Goal: Transaction & Acquisition: Purchase product/service

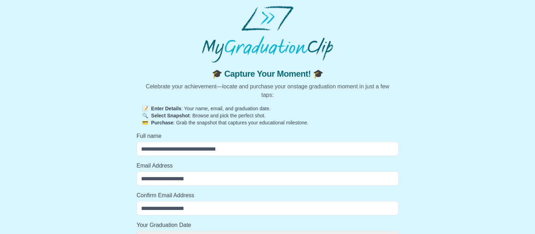
scroll to position [35, 0]
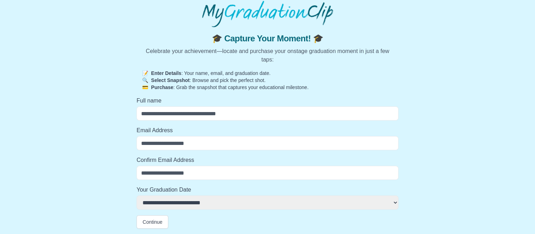
click at [192, 116] on input "Full name" at bounding box center [267, 113] width 262 height 14
type input "****"
select select
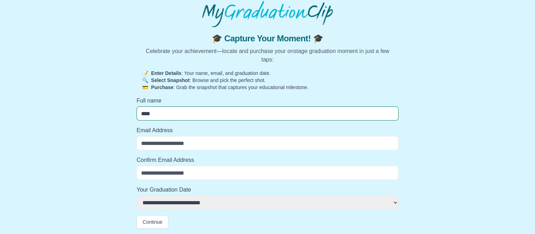
type input "****"
select select
type input "******"
select select
type input "*******"
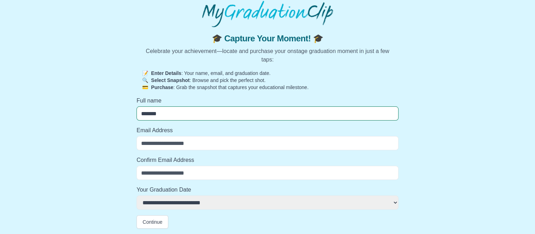
select select
type input "********"
select select
type input "*********"
select select
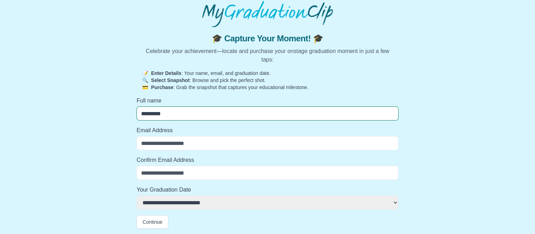
type input "**********"
select select
type input "**********"
select select
type input "**********"
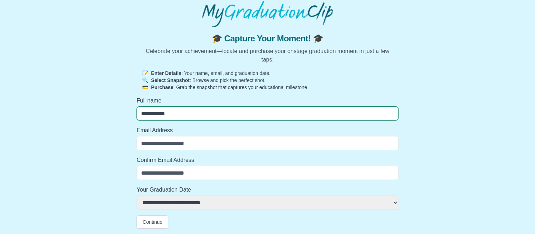
select select
click at [160, 145] on input "Email Address" at bounding box center [267, 143] width 262 height 14
type input "**********"
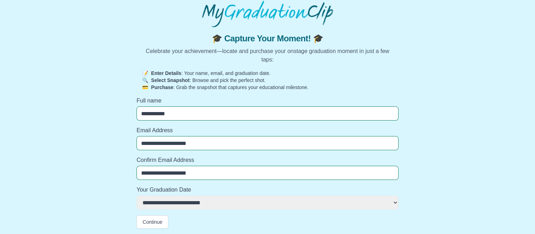
click at [164, 201] on select "**********" at bounding box center [267, 202] width 262 height 14
select select "**********"
click at [136, 195] on select "**********" at bounding box center [267, 202] width 262 height 14
click at [153, 217] on button "Continue" at bounding box center [152, 221] width 32 height 13
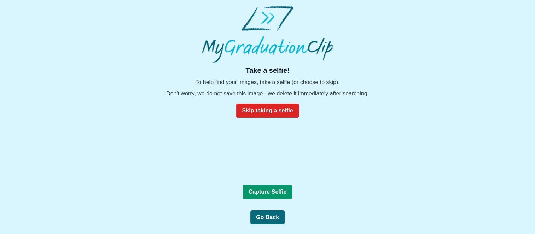
scroll to position [110, 0]
click at [280, 195] on b "Capture Selfie" at bounding box center [267, 192] width 38 height 6
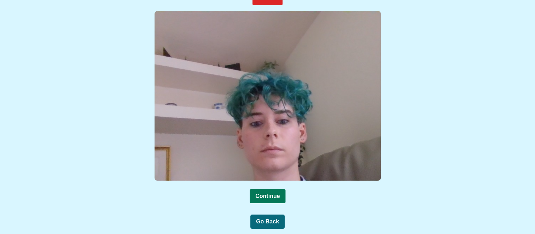
click at [280, 196] on button "Continue" at bounding box center [268, 196] width 36 height 14
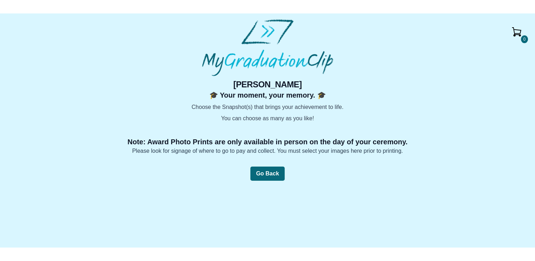
scroll to position [37, 0]
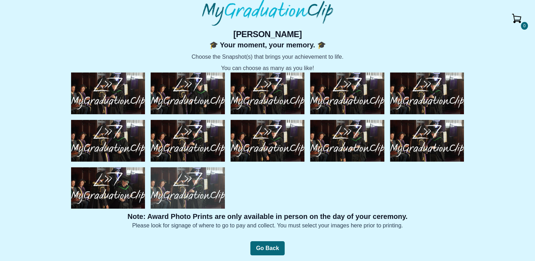
click at [204, 183] on img at bounding box center [188, 188] width 74 height 42
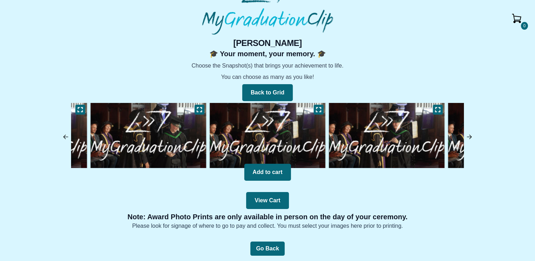
click at [270, 134] on img at bounding box center [267, 135] width 119 height 69
click at [316, 107] on icon at bounding box center [319, 110] width 6 height 6
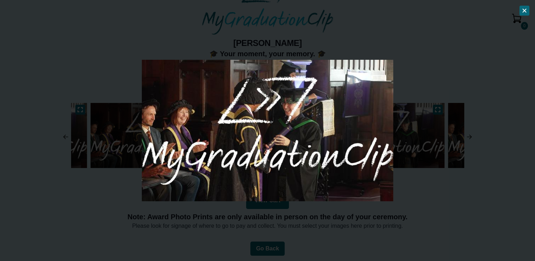
click at [445, 39] on div at bounding box center [267, 130] width 535 height 261
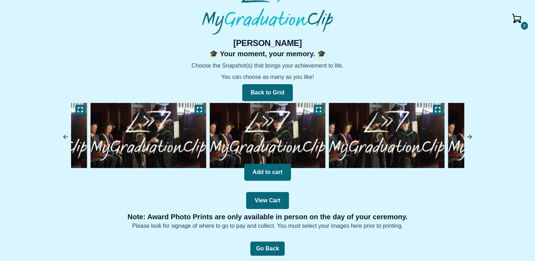
drag, startPoint x: 64, startPoint y: 141, endPoint x: 64, endPoint y: 134, distance: 7.1
click at [64, 134] on div "0 Alec Rooney 🎓 Your moment, your memory. 🎓 Choose the Snapshot(s) that brings …" at bounding box center [267, 133] width 523 height 193
click at [64, 134] on img at bounding box center [65, 136] width 7 height 7
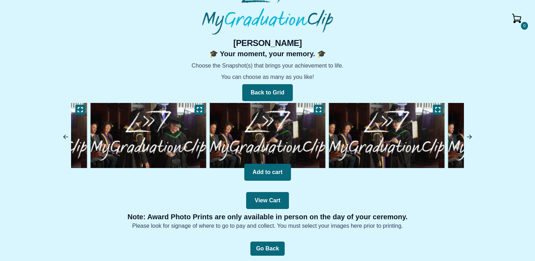
click at [64, 134] on img at bounding box center [65, 136] width 7 height 7
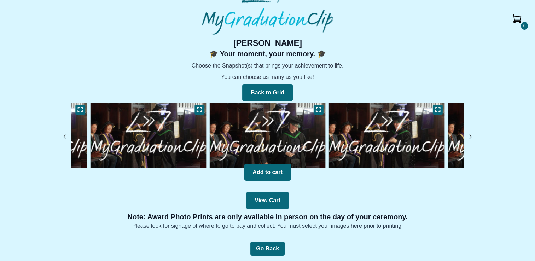
click at [64, 134] on img at bounding box center [65, 136] width 7 height 7
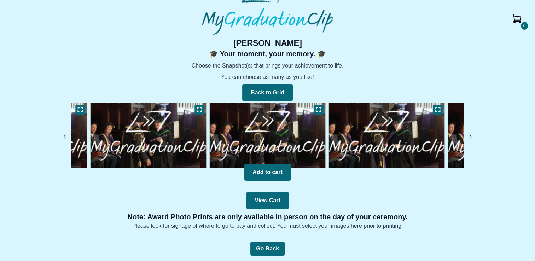
click at [64, 134] on img at bounding box center [65, 136] width 7 height 7
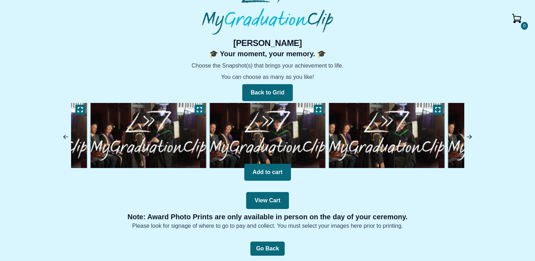
click at [64, 134] on img at bounding box center [65, 136] width 7 height 7
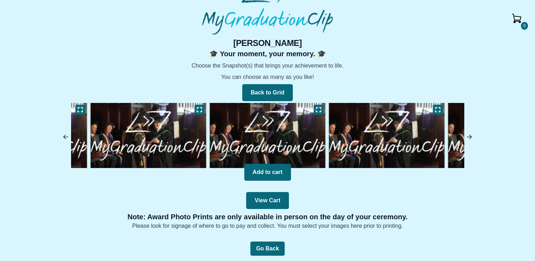
click at [64, 134] on img at bounding box center [65, 136] width 7 height 7
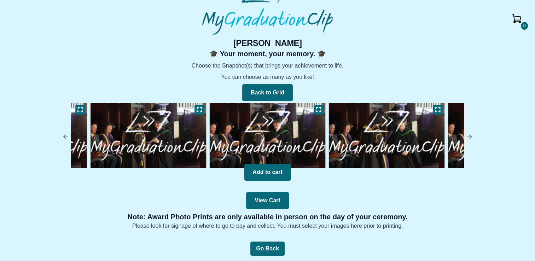
click at [64, 134] on img at bounding box center [65, 136] width 7 height 7
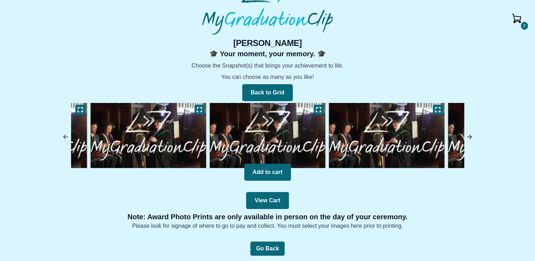
click at [64, 134] on img at bounding box center [65, 136] width 7 height 7
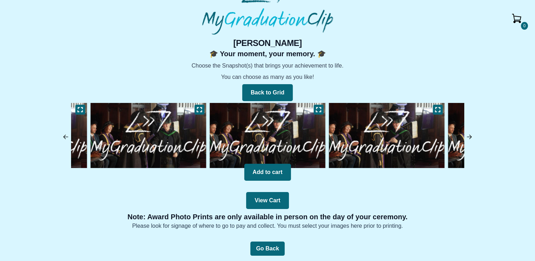
click at [165, 153] on img at bounding box center [148, 135] width 119 height 69
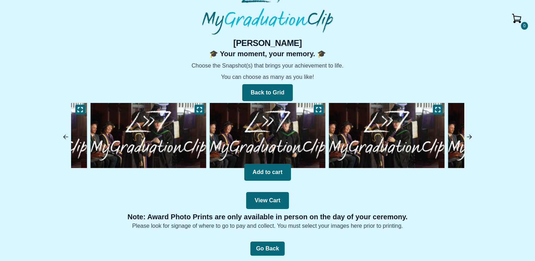
click at [268, 134] on img at bounding box center [267, 135] width 119 height 69
click at [168, 134] on img at bounding box center [148, 135] width 119 height 69
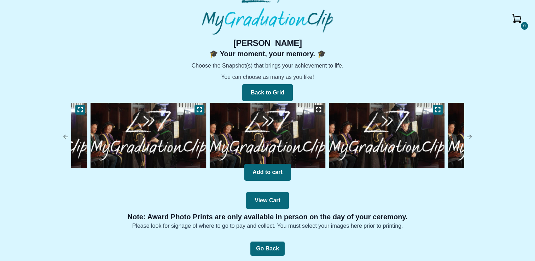
click at [317, 112] on button at bounding box center [318, 110] width 10 height 10
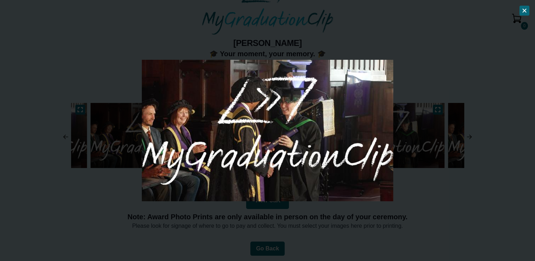
click at [410, 55] on div at bounding box center [267, 130] width 535 height 261
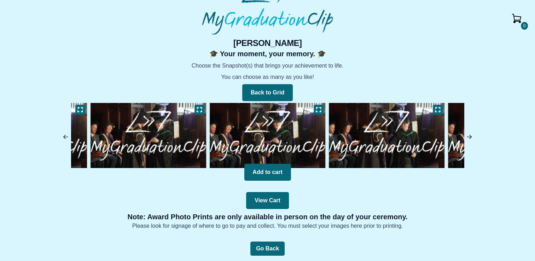
click at [165, 146] on img at bounding box center [148, 135] width 119 height 69
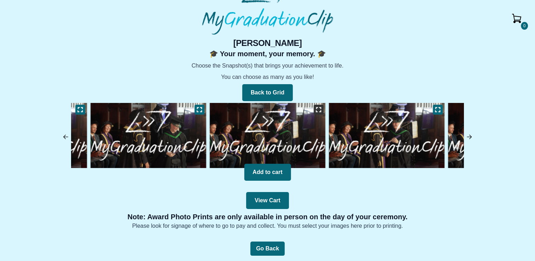
click at [319, 107] on icon at bounding box center [318, 109] width 5 height 5
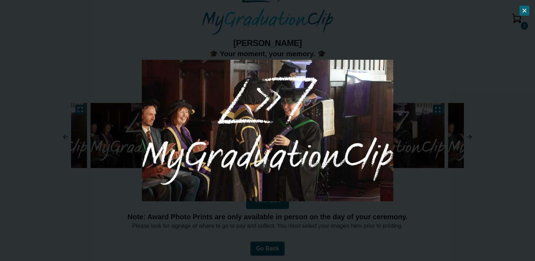
click at [523, 12] on icon at bounding box center [524, 10] width 3 height 3
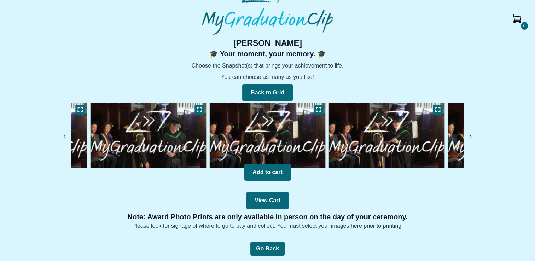
click at [170, 143] on img at bounding box center [148, 135] width 119 height 69
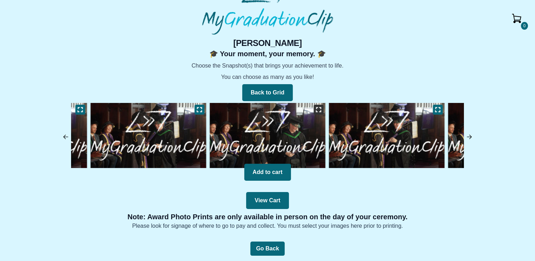
click at [318, 110] on icon at bounding box center [319, 110] width 6 height 6
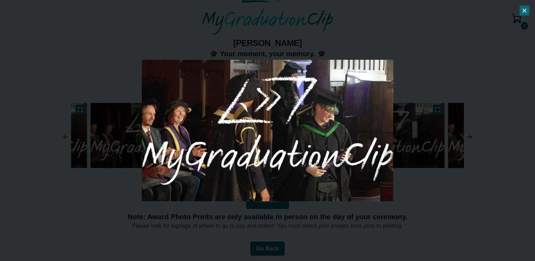
click at [523, 13] on button at bounding box center [524, 11] width 10 height 10
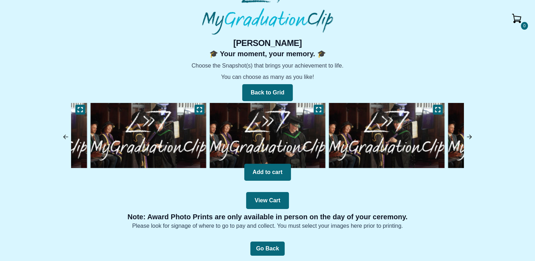
click at [187, 153] on img at bounding box center [148, 135] width 119 height 69
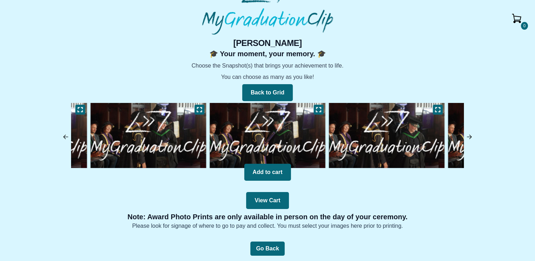
click at [150, 134] on img at bounding box center [148, 135] width 119 height 69
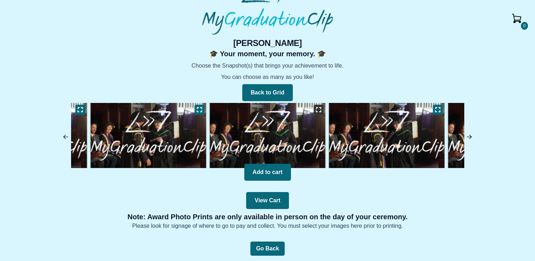
click at [319, 111] on icon at bounding box center [319, 110] width 6 height 6
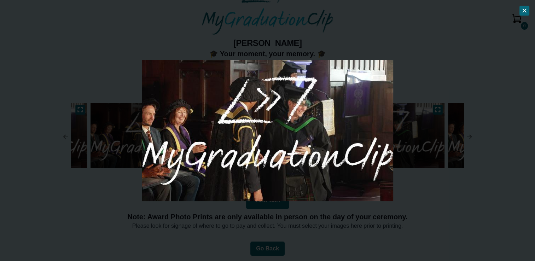
click at [312, 222] on div at bounding box center [267, 130] width 535 height 261
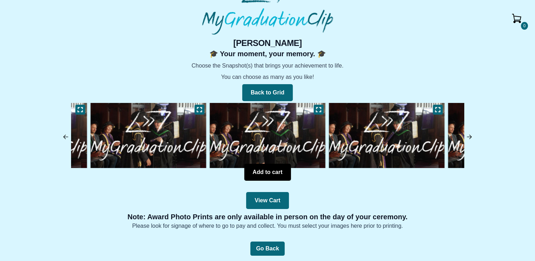
click at [261, 172] on button "Add to cart" at bounding box center [267, 172] width 47 height 17
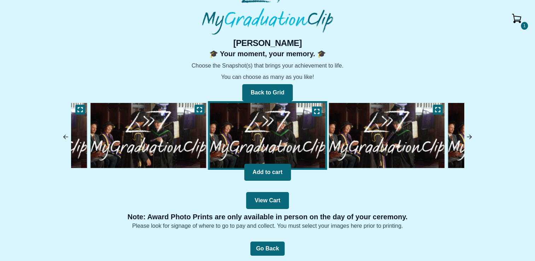
click at [65, 138] on img at bounding box center [65, 136] width 7 height 7
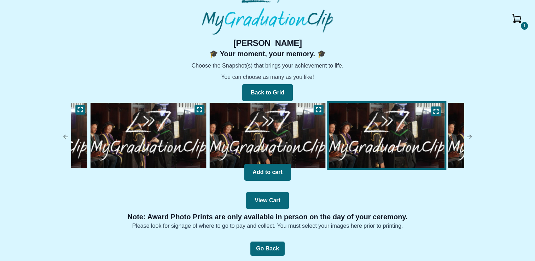
click at [65, 138] on img at bounding box center [65, 136] width 7 height 7
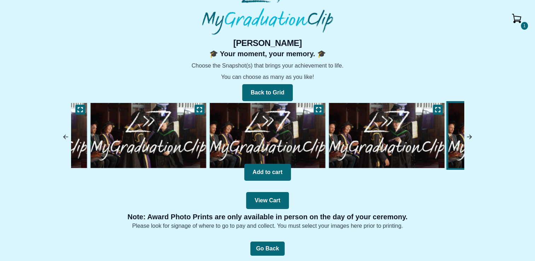
click at [65, 138] on img at bounding box center [65, 136] width 7 height 7
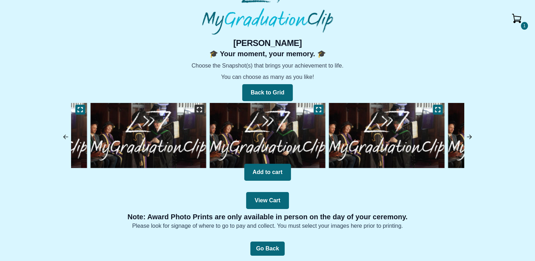
click at [199, 111] on icon at bounding box center [199, 110] width 6 height 6
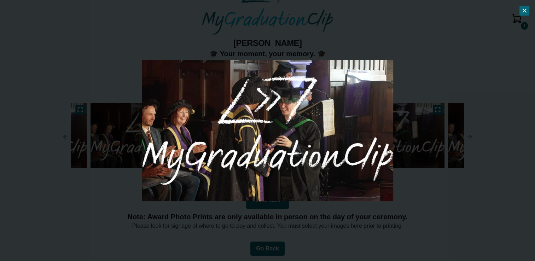
click at [164, 228] on div at bounding box center [267, 130] width 535 height 261
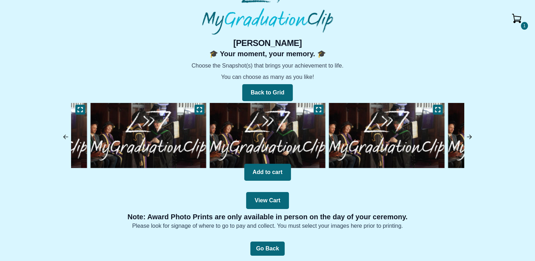
click at [65, 139] on img at bounding box center [65, 136] width 7 height 7
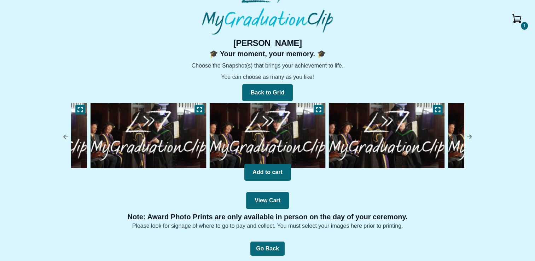
click at [183, 124] on img at bounding box center [148, 135] width 119 height 69
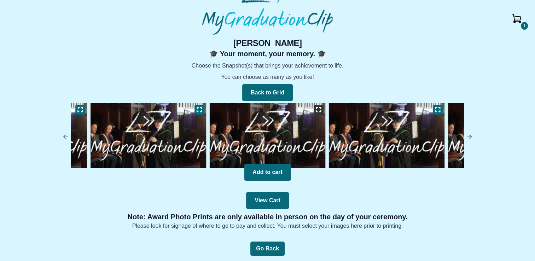
click at [322, 113] on button at bounding box center [318, 110] width 10 height 10
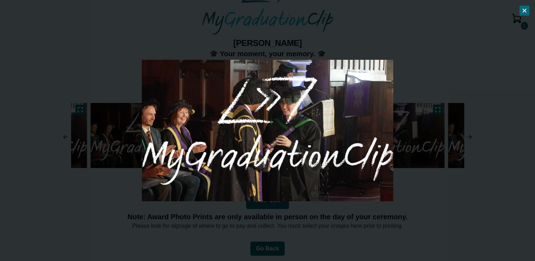
click at [180, 234] on div at bounding box center [267, 130] width 535 height 261
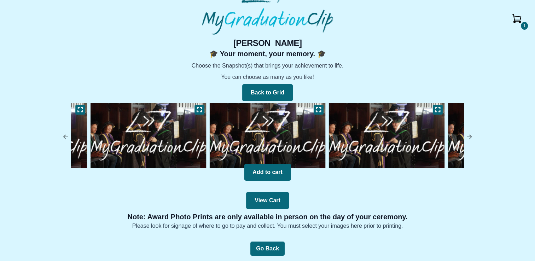
click at [167, 152] on img at bounding box center [148, 135] width 119 height 69
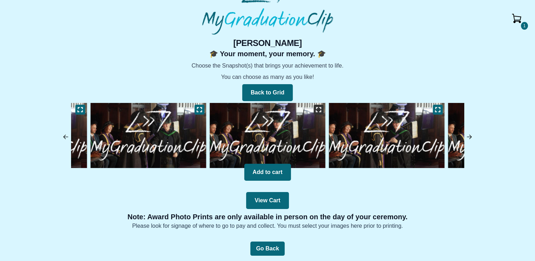
click at [319, 110] on icon at bounding box center [319, 110] width 6 height 6
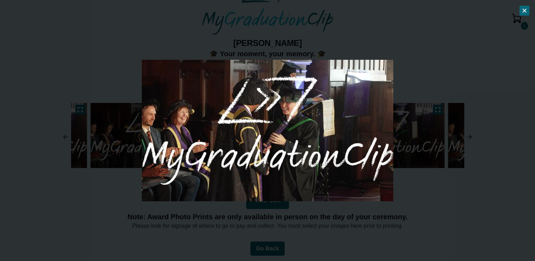
click at [195, 216] on div at bounding box center [267, 130] width 535 height 261
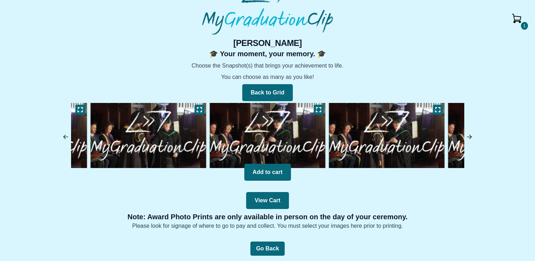
click at [402, 135] on img at bounding box center [386, 135] width 119 height 69
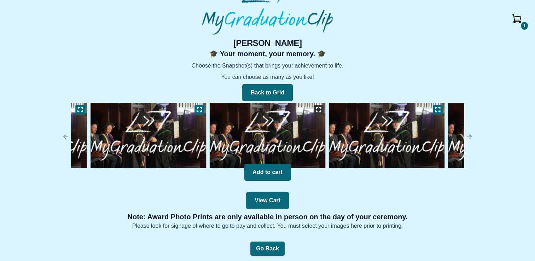
click at [317, 111] on icon at bounding box center [319, 110] width 6 height 6
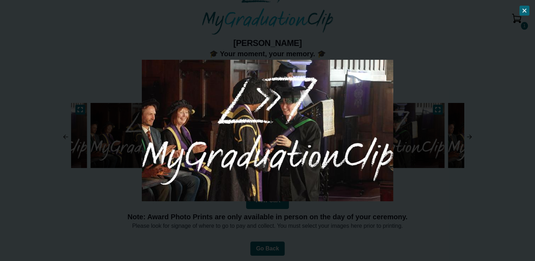
click at [340, 218] on div at bounding box center [267, 130] width 535 height 261
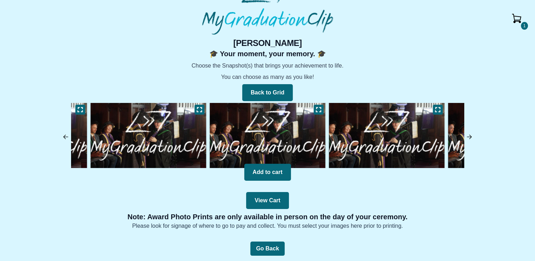
click at [398, 122] on img at bounding box center [386, 135] width 119 height 69
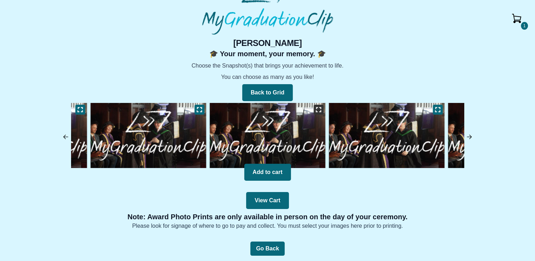
click at [320, 110] on icon at bounding box center [319, 110] width 6 height 6
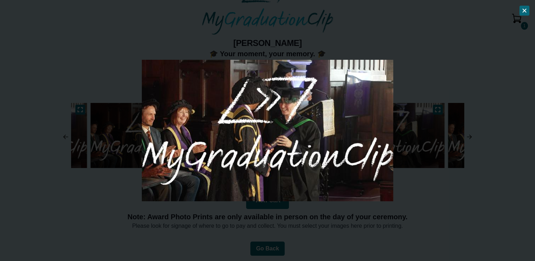
click at [332, 226] on div at bounding box center [267, 130] width 535 height 261
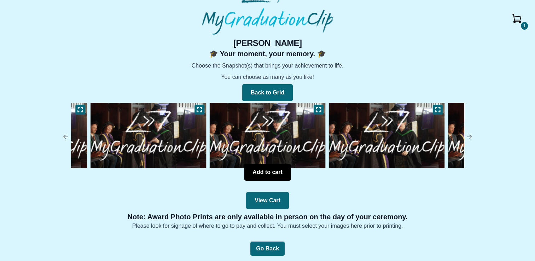
click at [265, 176] on button "Add to cart" at bounding box center [267, 172] width 47 height 17
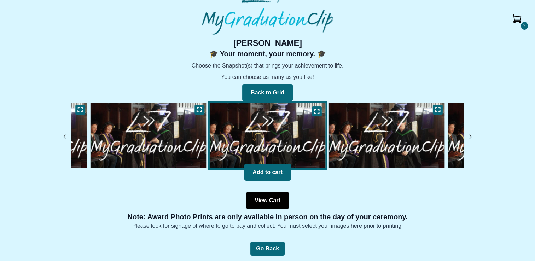
click at [269, 198] on button "View Cart" at bounding box center [267, 200] width 43 height 17
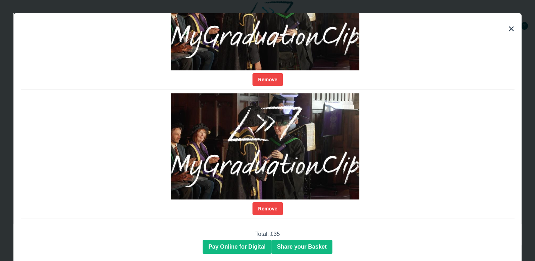
scroll to position [122, 0]
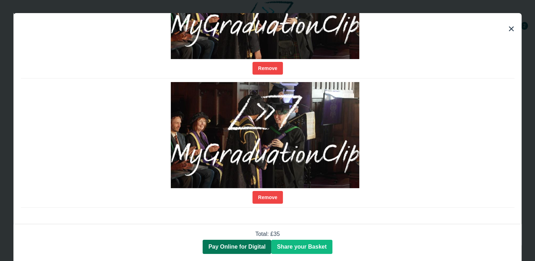
click at [247, 234] on span "Pay Online for Digital" at bounding box center [236, 247] width 57 height 6
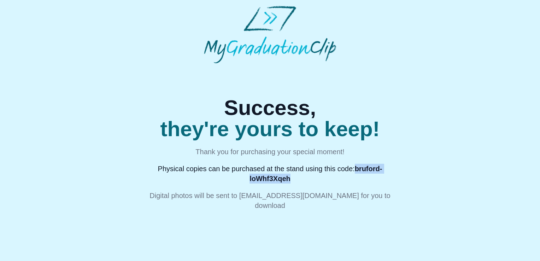
drag, startPoint x: 356, startPoint y: 170, endPoint x: 344, endPoint y: 176, distance: 12.8
click at [344, 176] on p "Physical copies can be purchased at the stand using this code: bruford-loWhf3Xq…" at bounding box center [269, 174] width 253 height 20
click at [346, 175] on p "Physical copies can be purchased at the stand using this code: bruford-loWhf3Xq…" at bounding box center [269, 174] width 253 height 20
